Goal: Task Accomplishment & Management: Complete application form

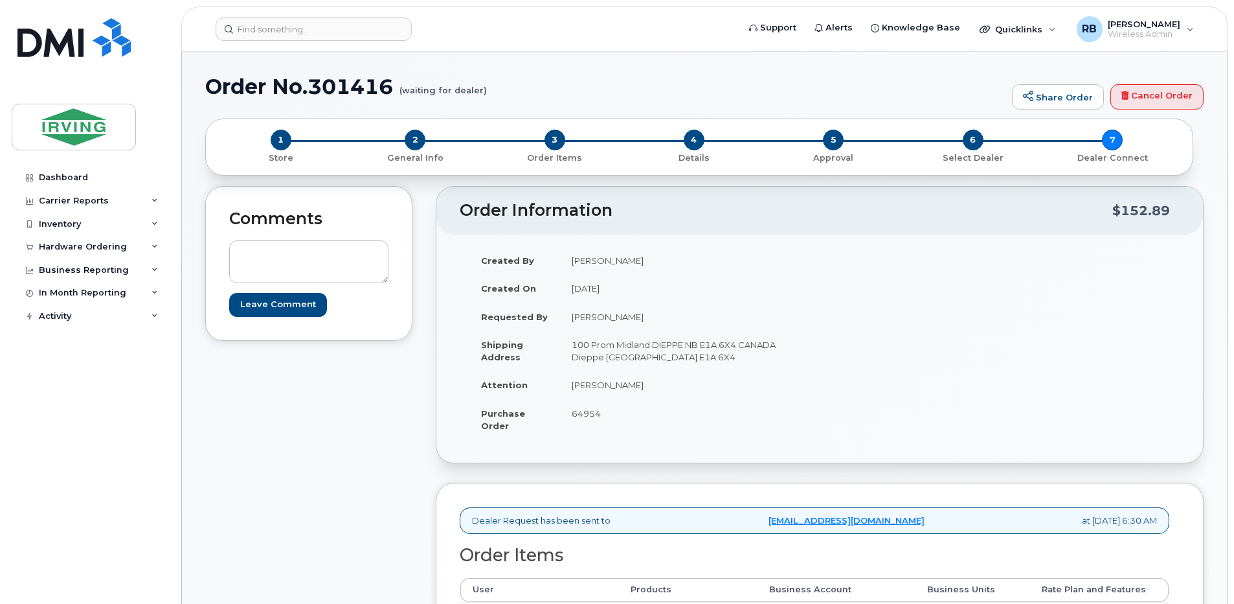
scroll to position [173, 0]
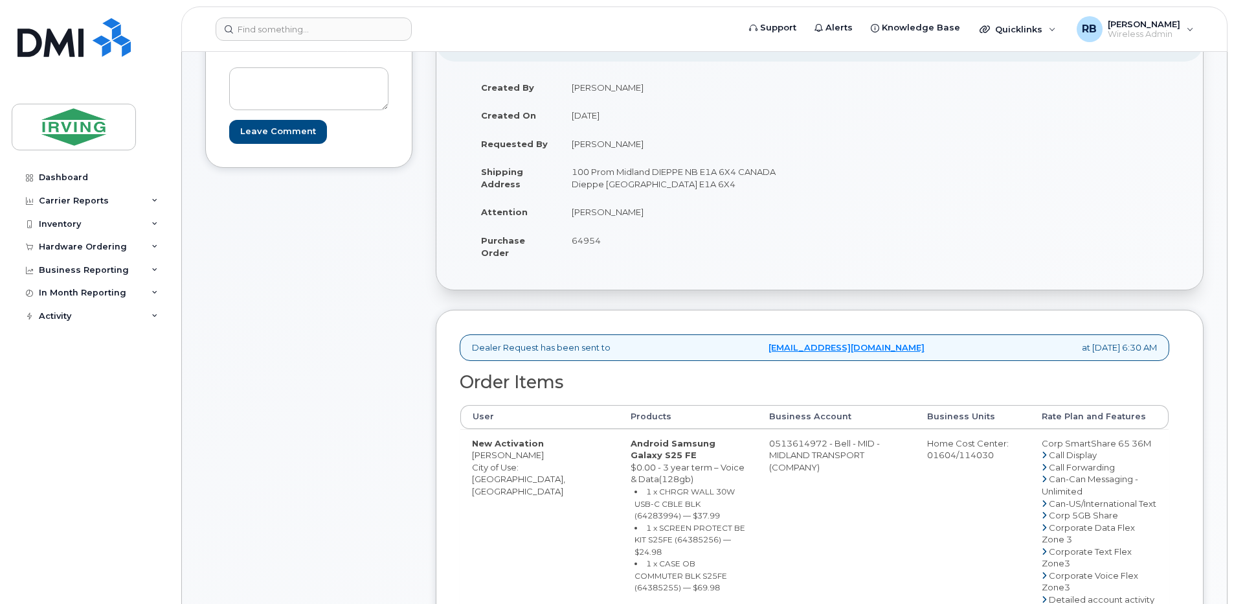
click at [371, 260] on div "Comments Leave Comment" at bounding box center [308, 576] width 207 height 1127
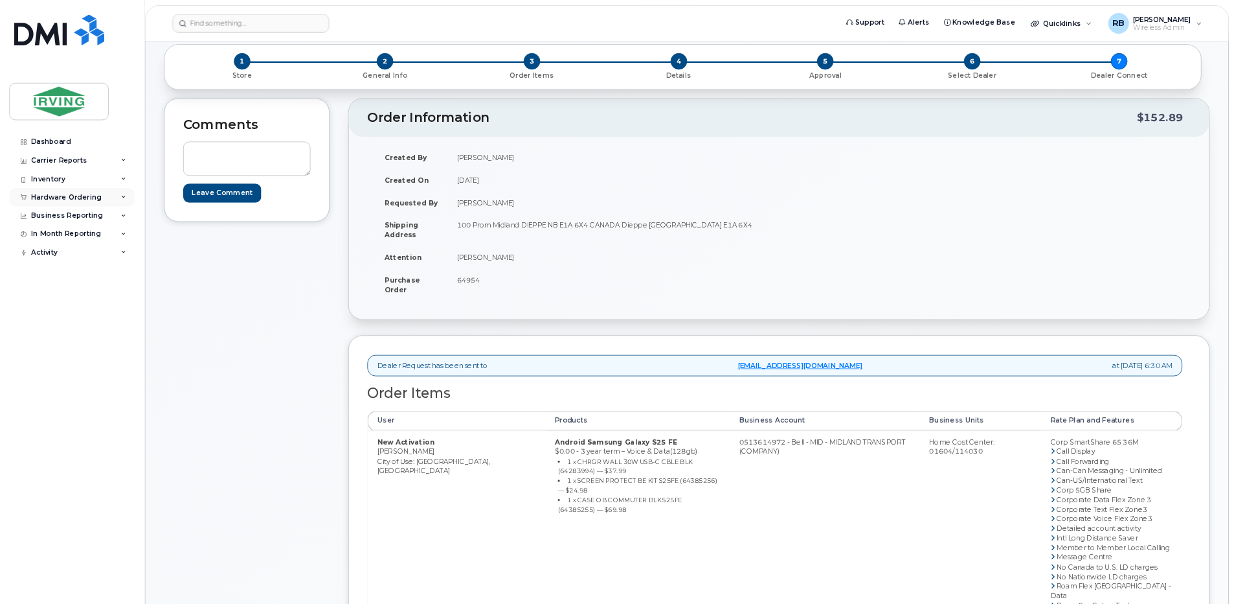
scroll to position [0, 0]
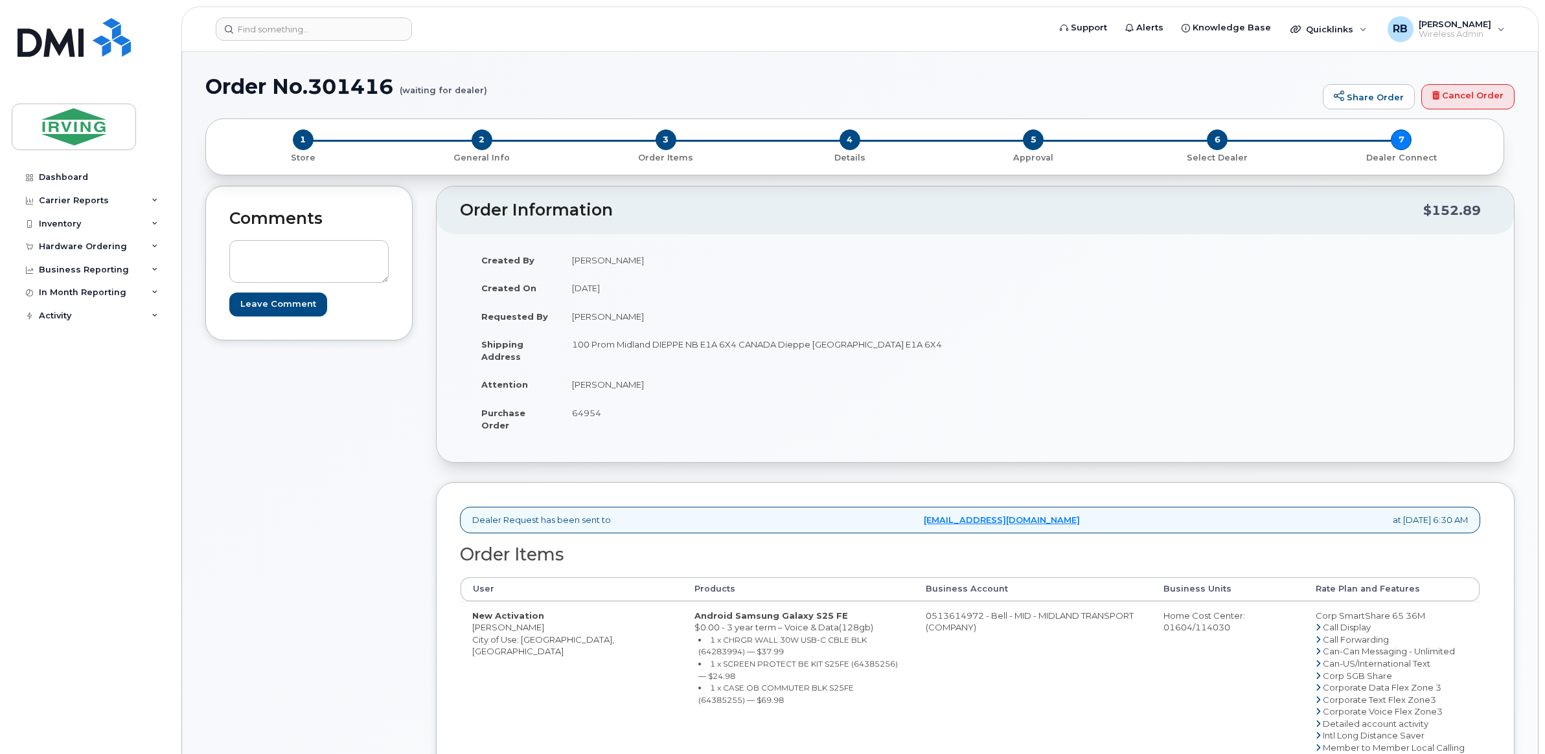
click at [413, 484] on div "Comments Leave Comment Order Information $152.89 Created By [PERSON_NAME] Creat…" at bounding box center [859, 677] width 1309 height 982
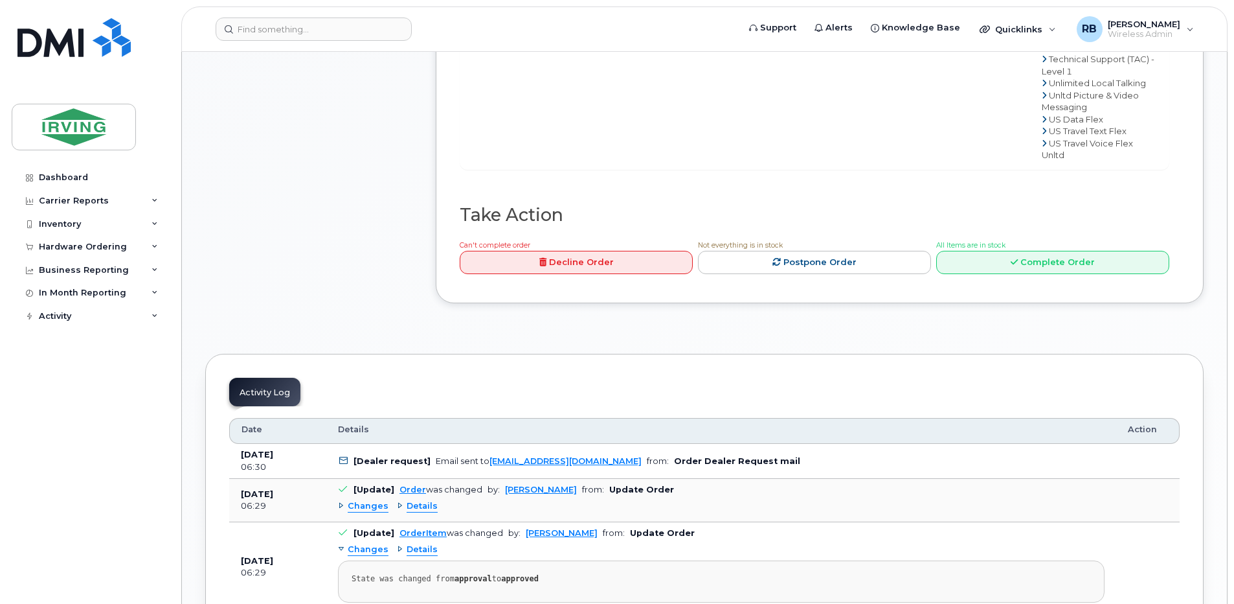
scroll to position [1036, 0]
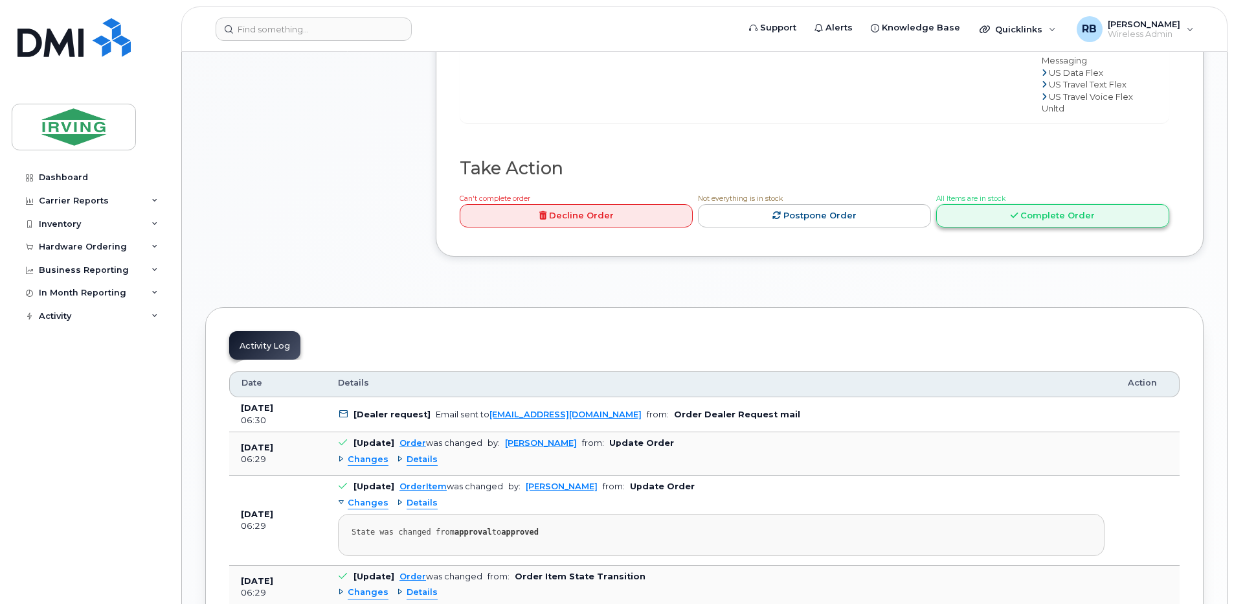
click at [969, 228] on link "Complete Order" at bounding box center [1052, 216] width 233 height 24
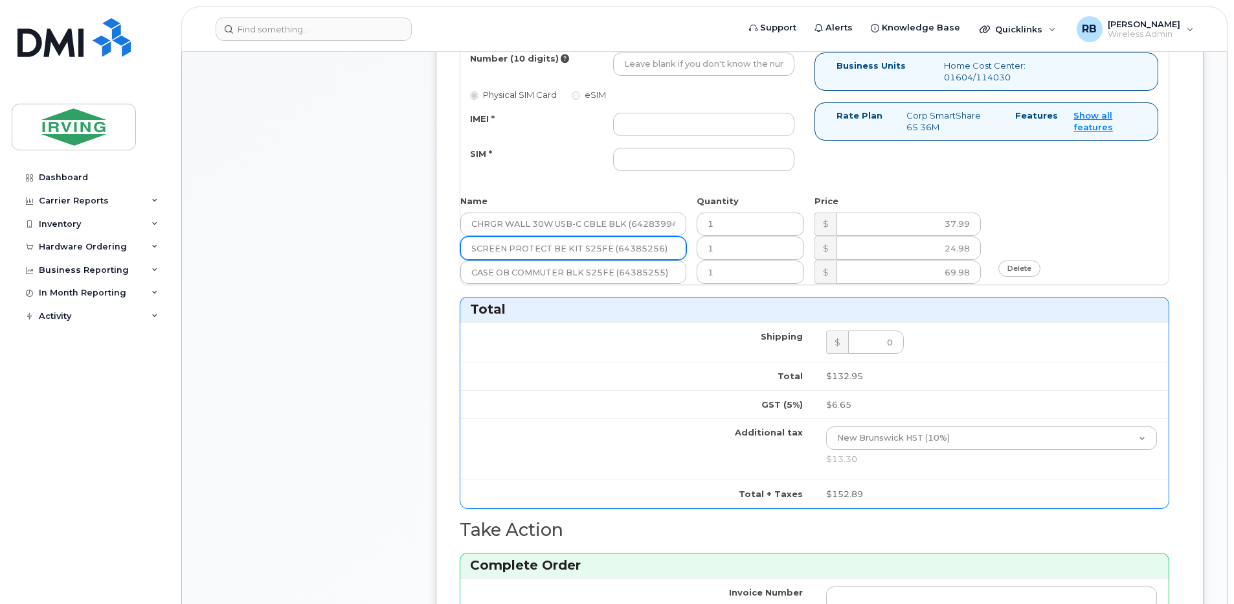
scroll to position [604, 0]
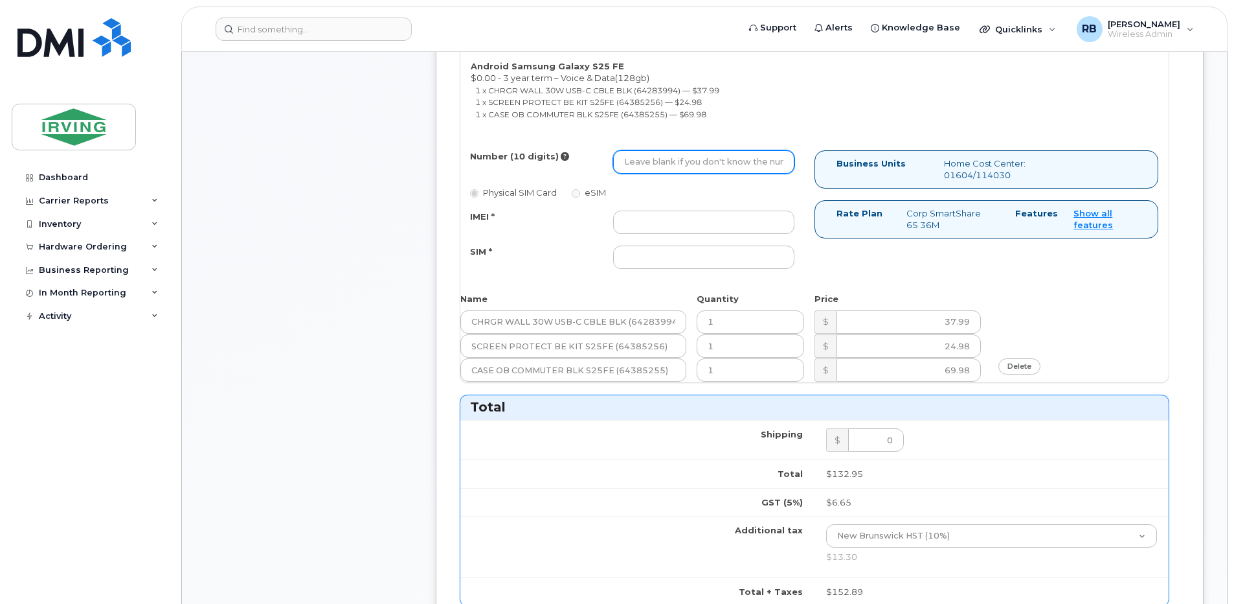
click at [638, 161] on input "Number (10 digits)" at bounding box center [703, 161] width 181 height 23
click at [637, 160] on input "Number (10 digits)" at bounding box center [703, 161] width 181 height 23
paste input "5065438646"
type input "5065438646"
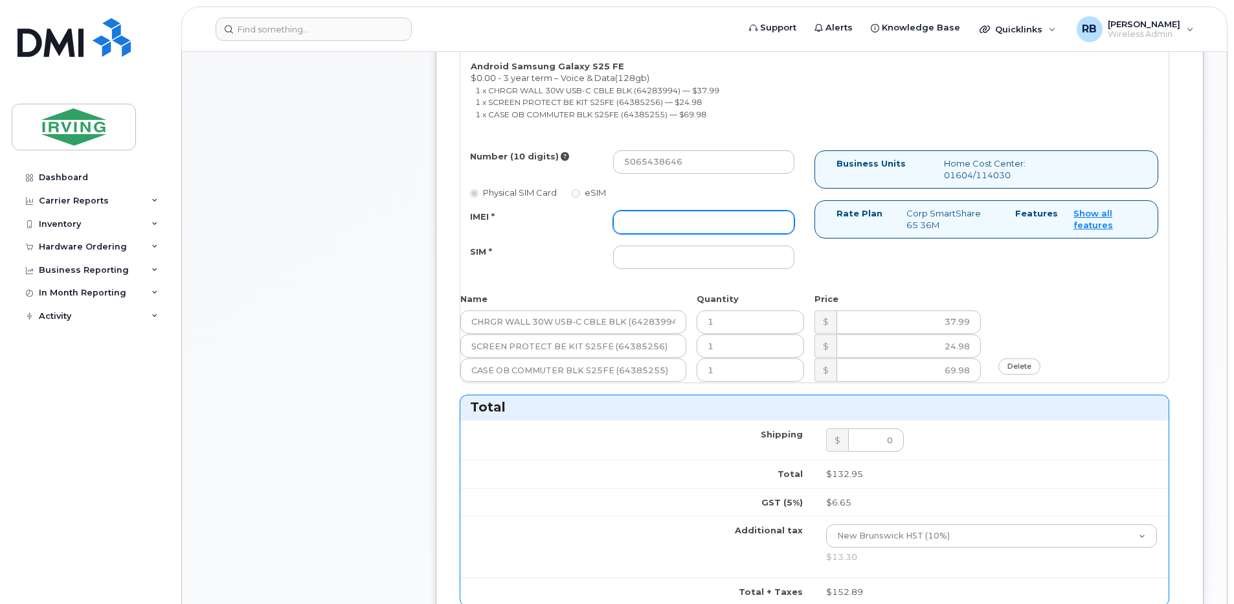
click at [640, 230] on input "IMEI *" at bounding box center [703, 221] width 181 height 23
type input "352055160281935"
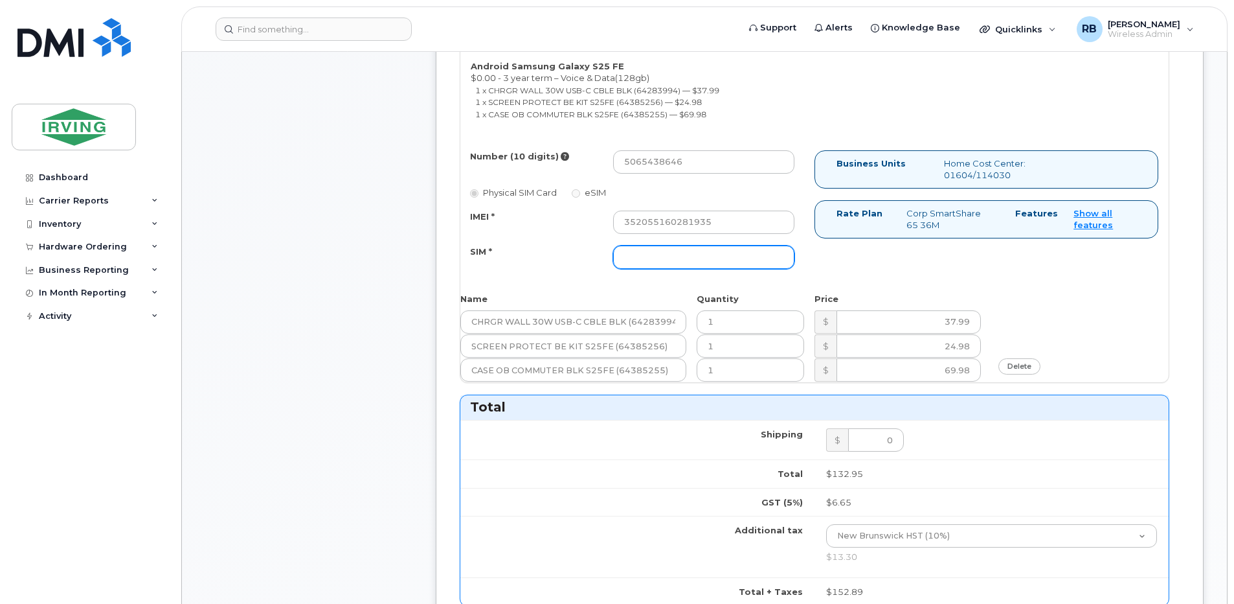
click at [639, 258] on input "SIM *" at bounding box center [703, 256] width 181 height 23
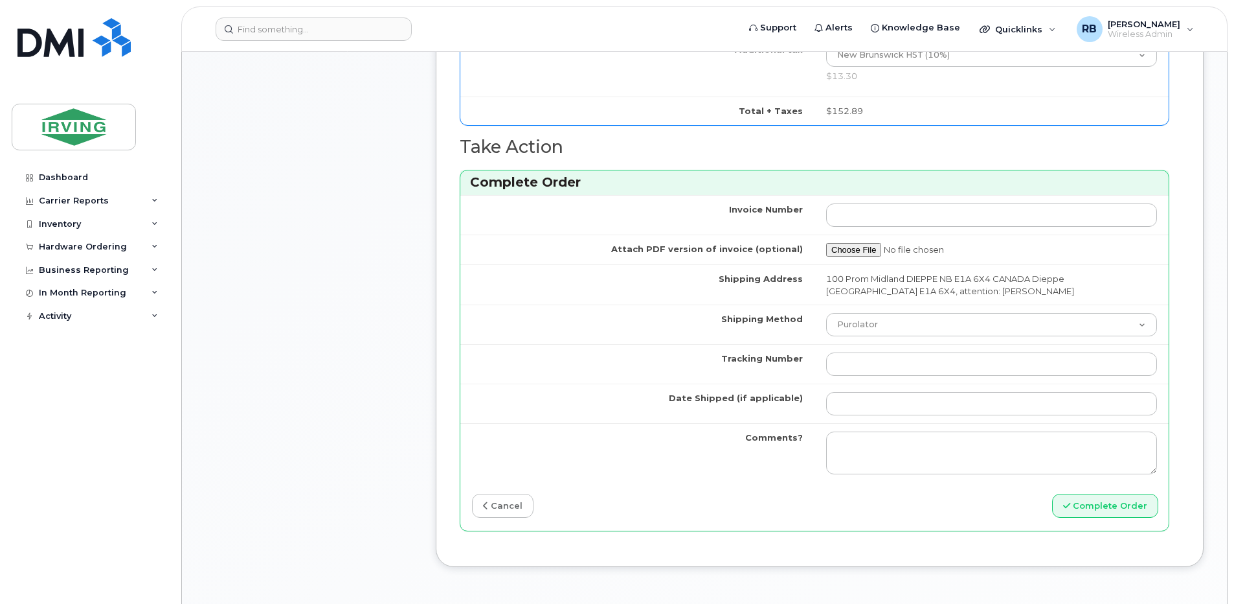
scroll to position [1122, 0]
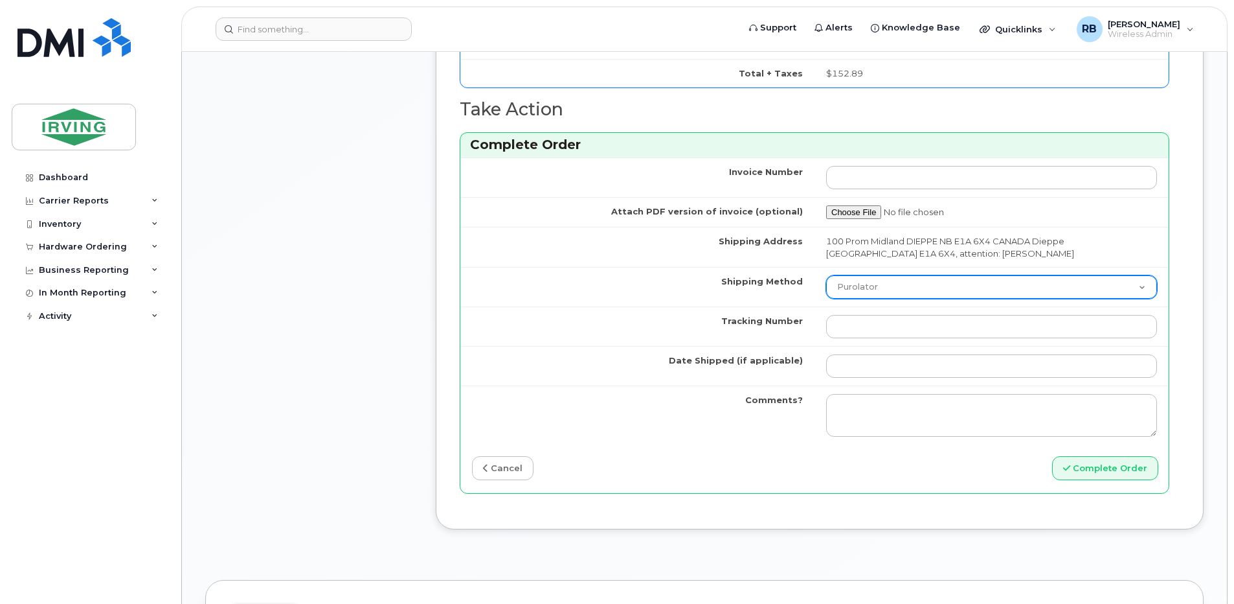
type input "89302610207415302329"
click at [837, 283] on select "Purolator UPS FedEx Canada Post Courier Other Drop Off Pick Up" at bounding box center [991, 286] width 331 height 23
select select "Courier"
click at [826, 275] on select "Purolator UPS FedEx Canada Post Courier Other Drop Off Pick Up" at bounding box center [991, 286] width 331 height 23
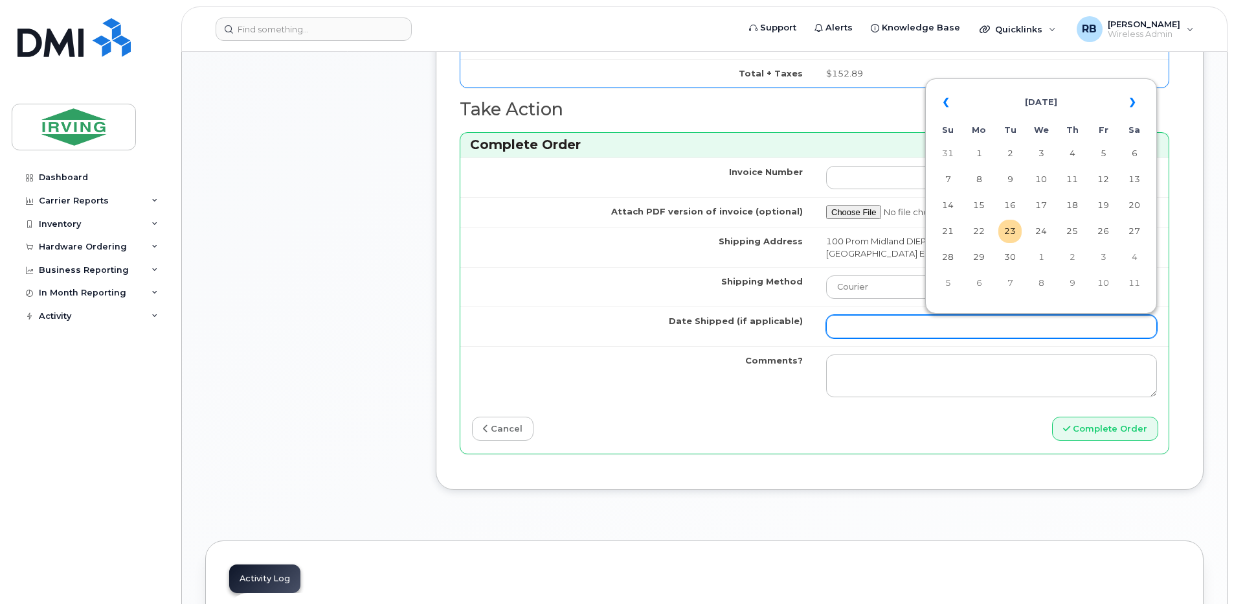
click at [871, 320] on input "Date Shipped (if applicable)" at bounding box center [991, 326] width 331 height 23
click at [1100, 229] on td "26" at bounding box center [1103, 231] width 23 height 23
type input "[DATE]"
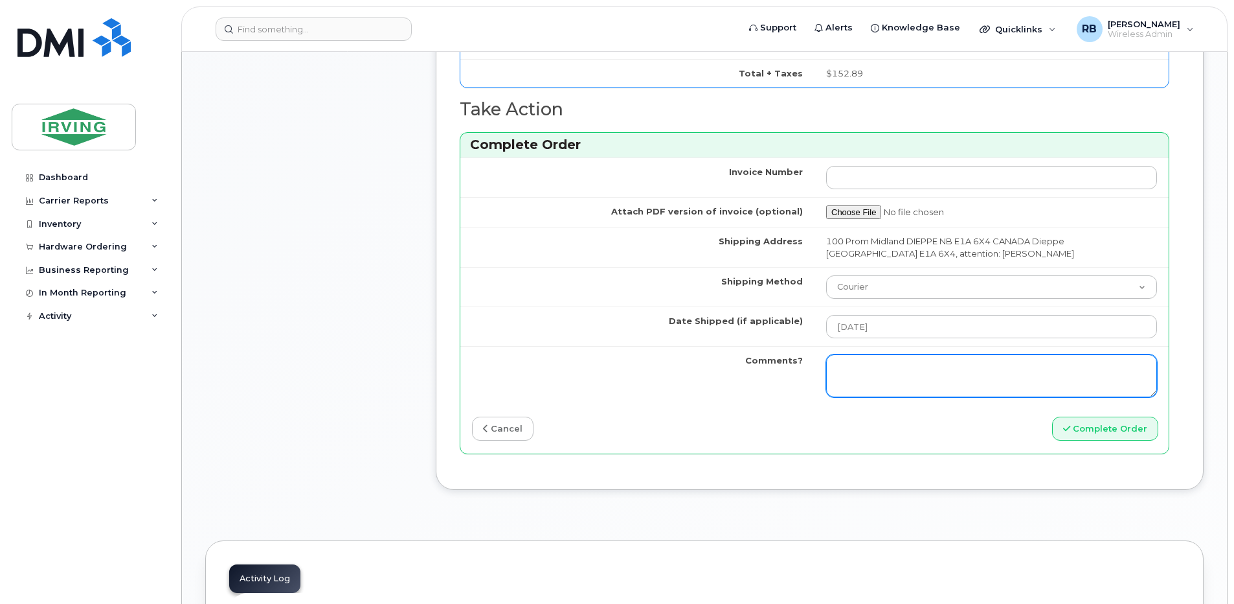
click at [941, 362] on textarea "Comments?" at bounding box center [991, 375] width 331 height 43
type textarea "Please be advised the order has been completed. SO#26209265 Allow 1-3 business …"
click at [990, 369] on textarea "Please be advised the order has been completed. SO#26209265 Allow 1-3 business …" at bounding box center [991, 375] width 331 height 43
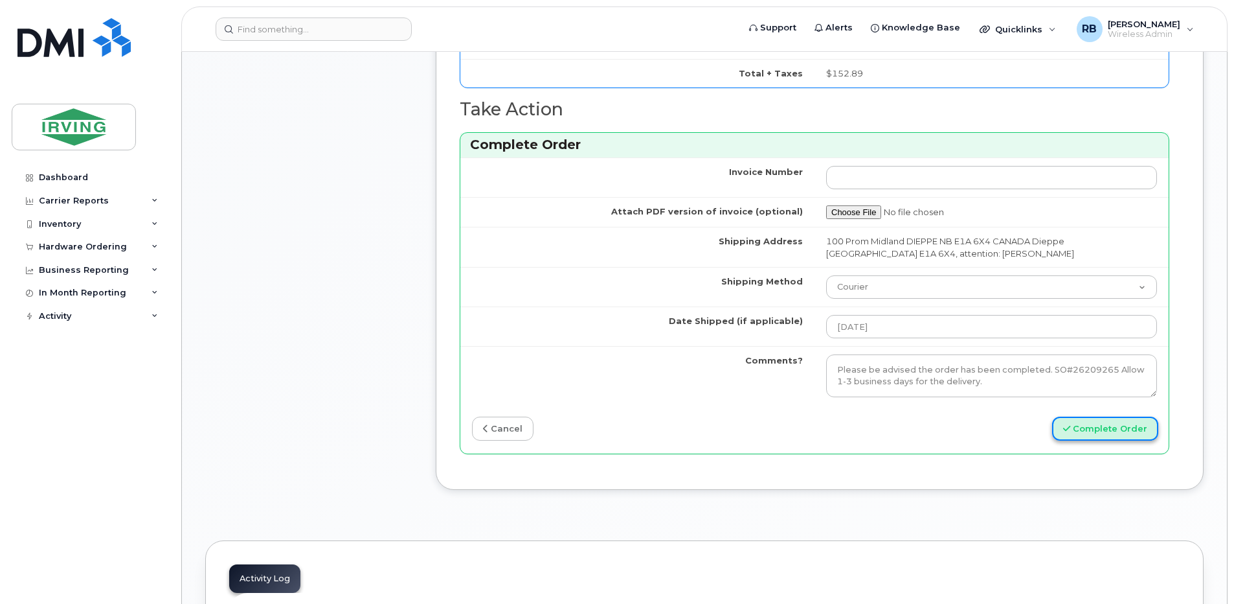
click at [1082, 431] on button "Complete Order" at bounding box center [1105, 428] width 106 height 24
